Goal: Information Seeking & Learning: Learn about a topic

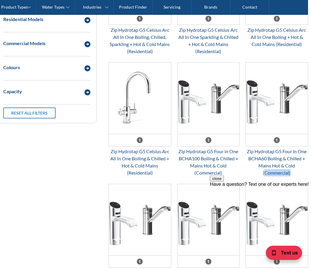
scroll to position [358, 3]
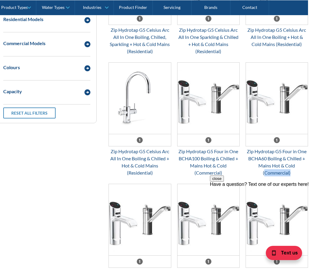
click at [195, 171] on div "Zip Hydrotap G5 Four in One BCHA100 Boiling & Chilled + Mains Hot & Cold (Comme…" at bounding box center [208, 162] width 62 height 29
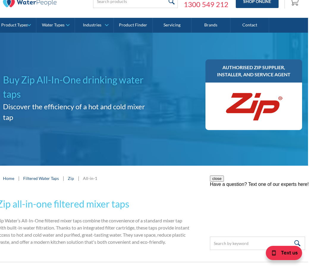
scroll to position [0, 3]
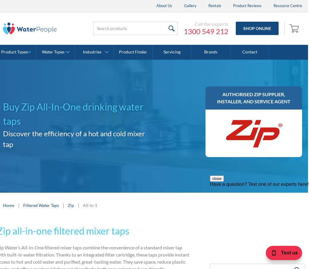
click at [16, 56] on link "Product Types" at bounding box center [16, 52] width 39 height 15
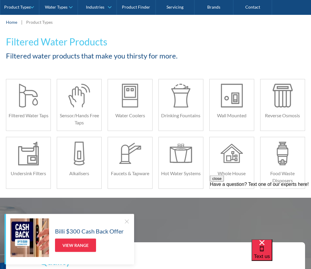
scroll to position [82, 0]
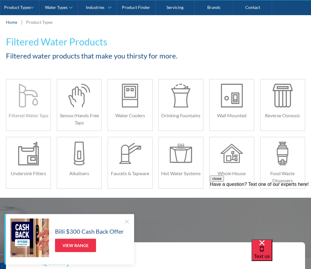
click at [29, 110] on div "Filtered Water Taps" at bounding box center [28, 116] width 44 height 16
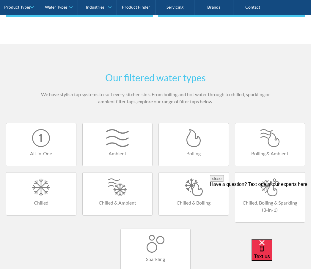
scroll to position [278, 0]
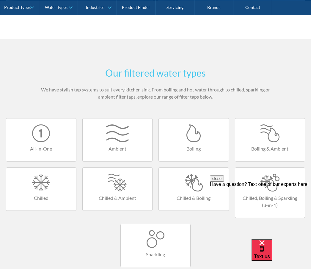
click at [251, 184] on div "close Have a question? Text one of our experts here!" at bounding box center [260, 211] width 101 height 71
click at [259, 194] on link "Chilled, Boiling & Sparkling (3-in-1)" at bounding box center [270, 193] width 70 height 51
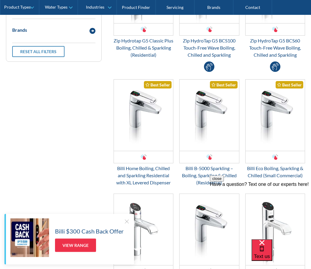
scroll to position [221, 0]
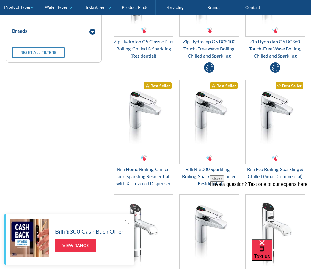
click at [192, 160] on div "Email Form 3" at bounding box center [209, 158] width 59 height 12
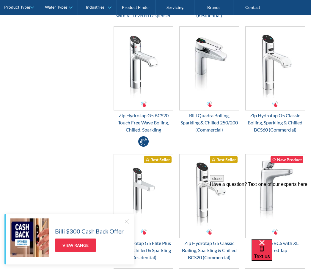
scroll to position [417, 0]
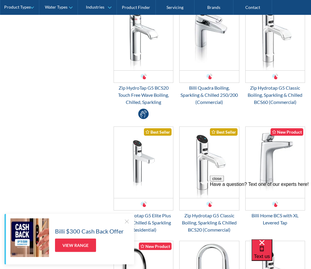
click at [67, 172] on div "Filter by Product Types Filtered Water Taps Sensor/Hands Free Taps Water Cooler…" at bounding box center [155, 124] width 299 height 735
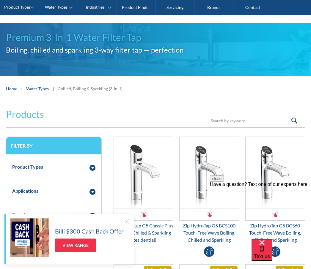
scroll to position [0, 0]
